Goal: Find specific page/section: Find specific page/section

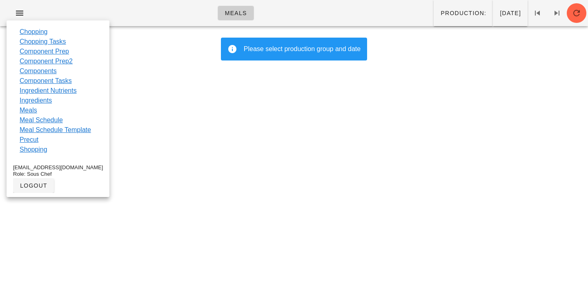
click at [39, 58] on link "Component Prep2" at bounding box center [46, 61] width 53 height 10
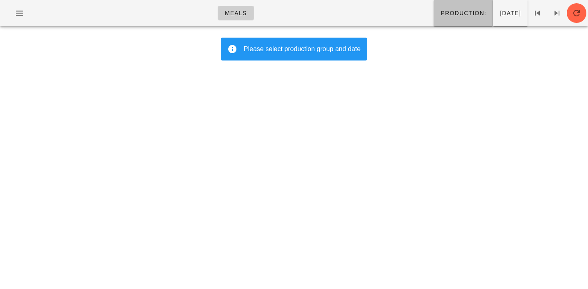
click at [440, 11] on span "Production:" at bounding box center [463, 13] width 46 height 7
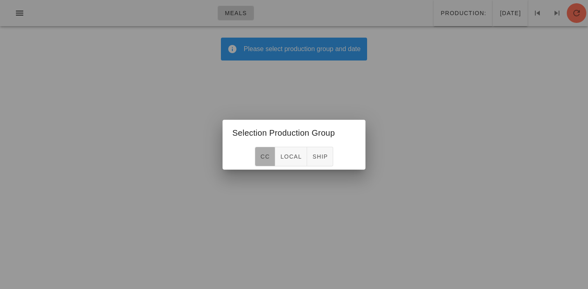
click at [271, 156] on button "CC" at bounding box center [265, 157] width 20 height 20
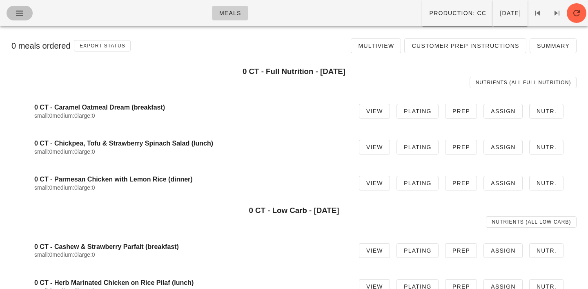
click at [14, 13] on span "button" at bounding box center [19, 13] width 13 height 10
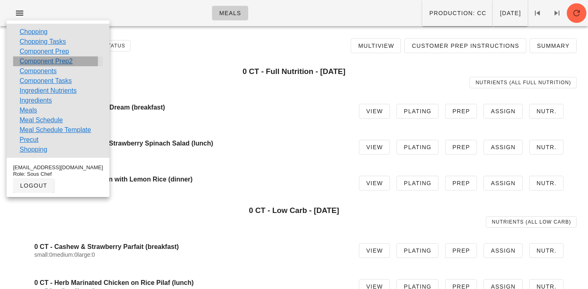
click at [33, 63] on link "Component Prep2" at bounding box center [46, 61] width 53 height 10
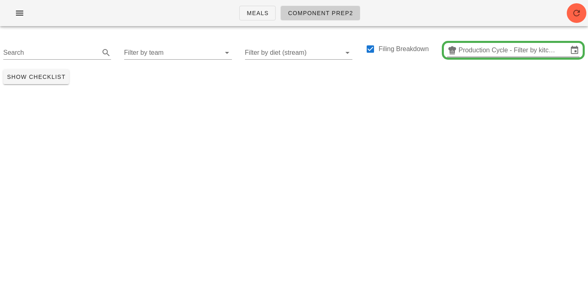
click at [498, 50] on input "Production Cycle - Filter by kitchen production schedules" at bounding box center [512, 50] width 109 height 13
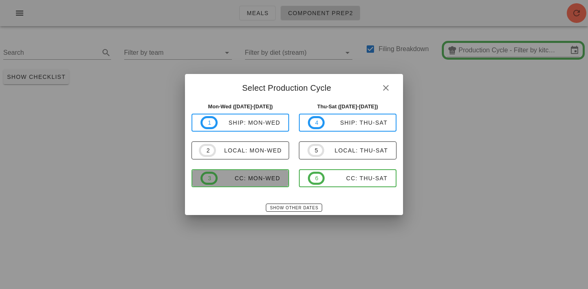
click at [265, 182] on span "3 CC: Mon-Wed" at bounding box center [240, 177] width 80 height 13
type input "CC: Mon-Wed ([DATE]-[DATE])"
